Goal: Share content: Share content

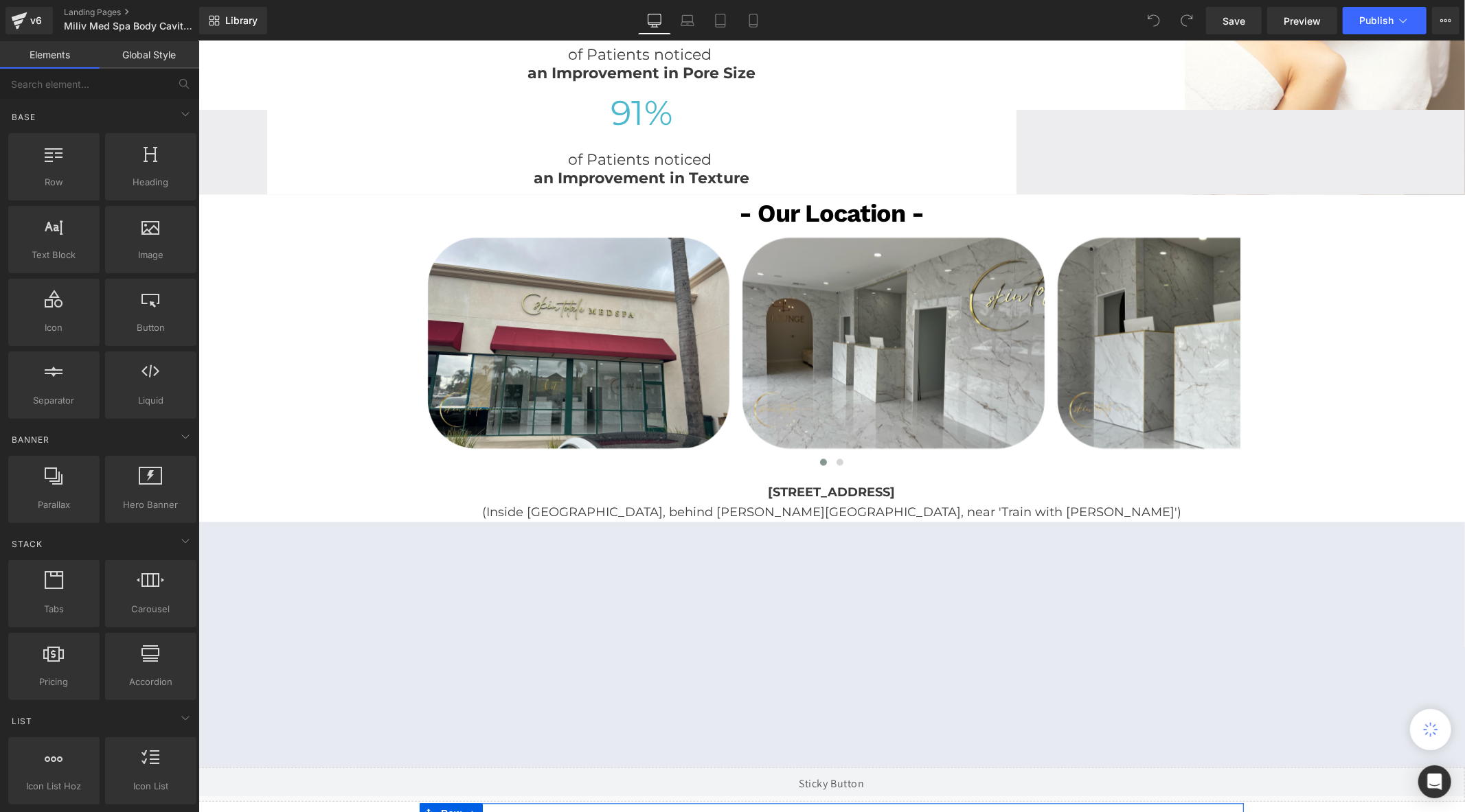
scroll to position [1906, 0]
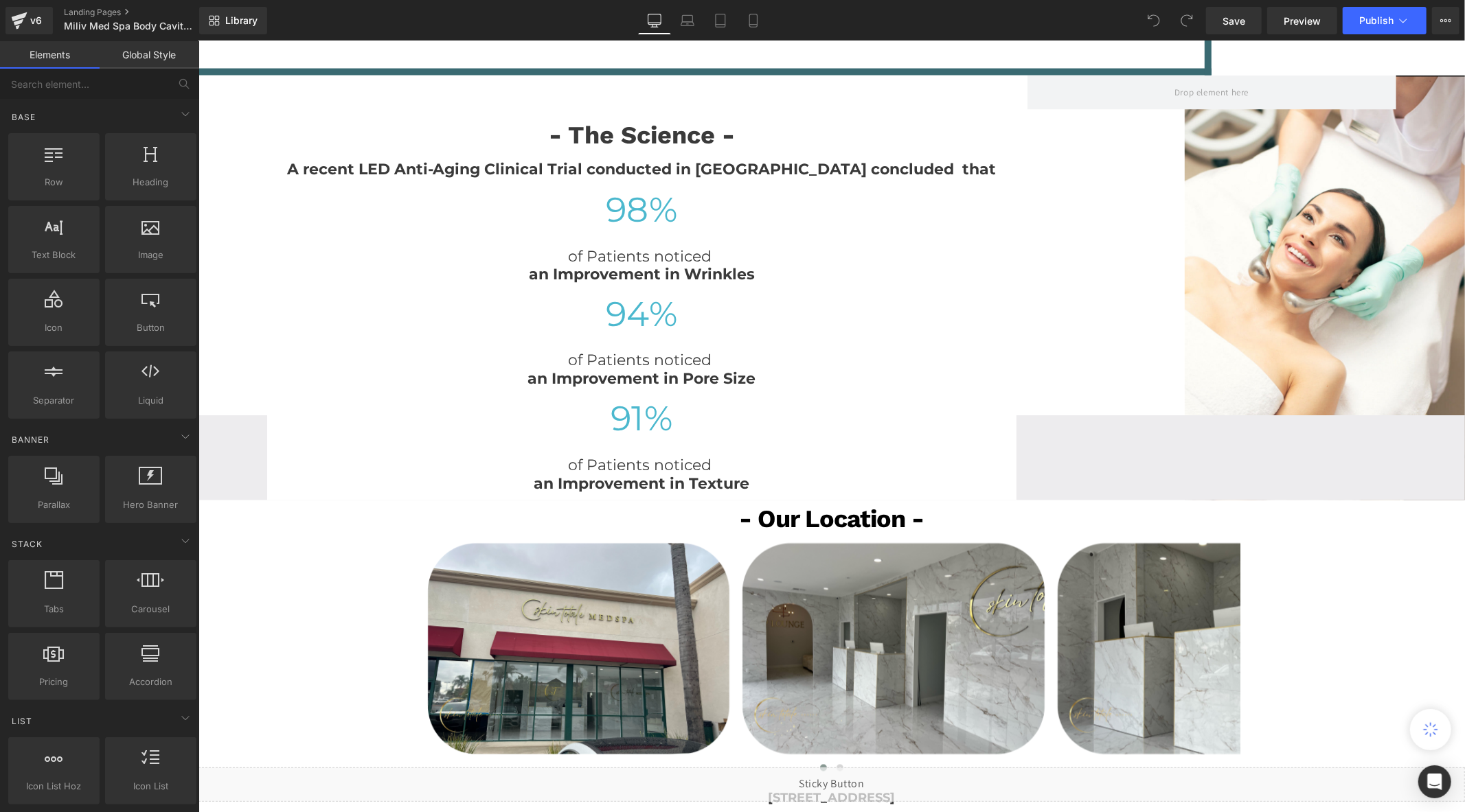
drag, startPoint x: 683, startPoint y: 21, endPoint x: 661, endPoint y: 22, distance: 22.0
click at [683, 18] on icon at bounding box center [687, 21] width 14 height 14
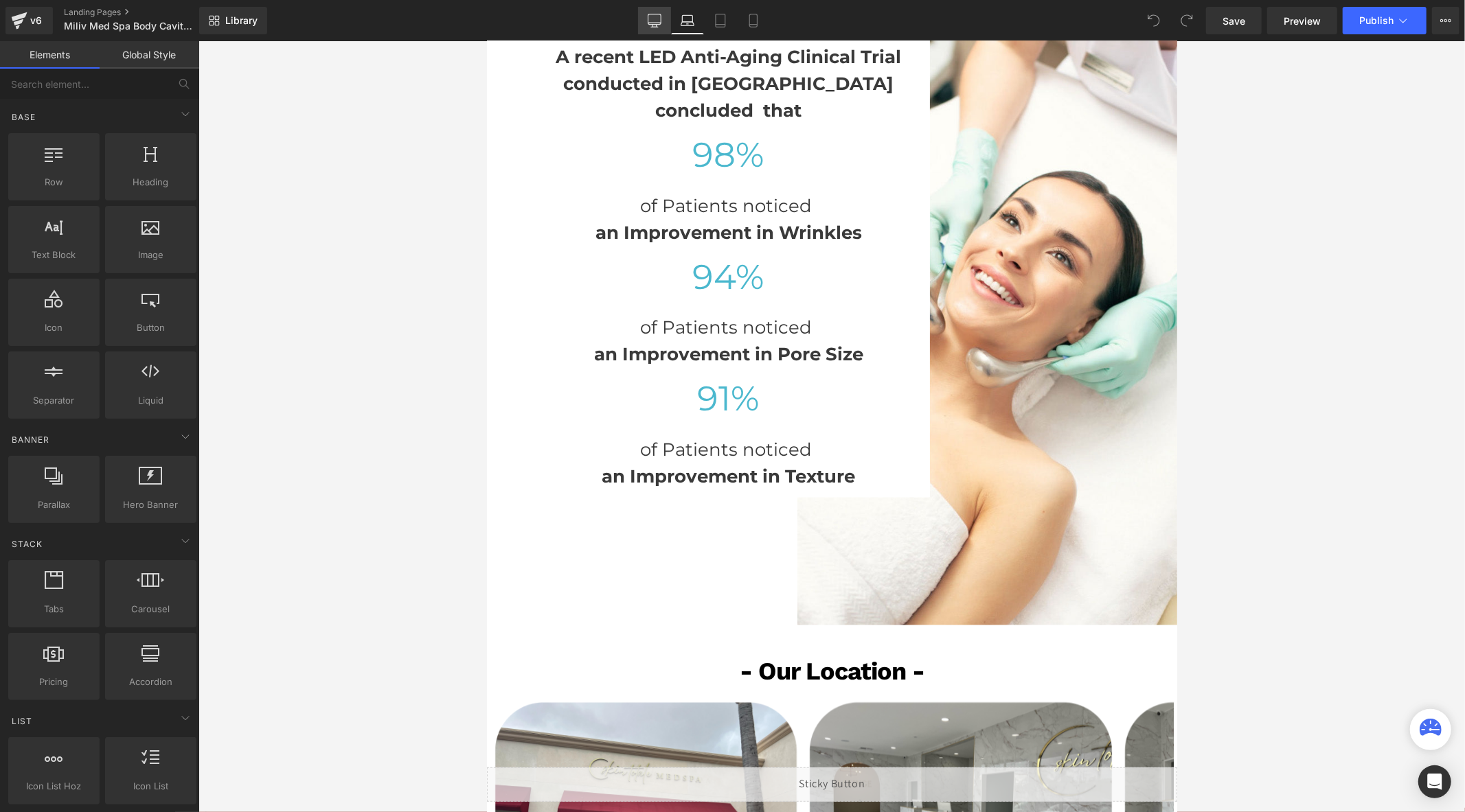
click at [660, 23] on icon at bounding box center [653, 23] width 13 height 0
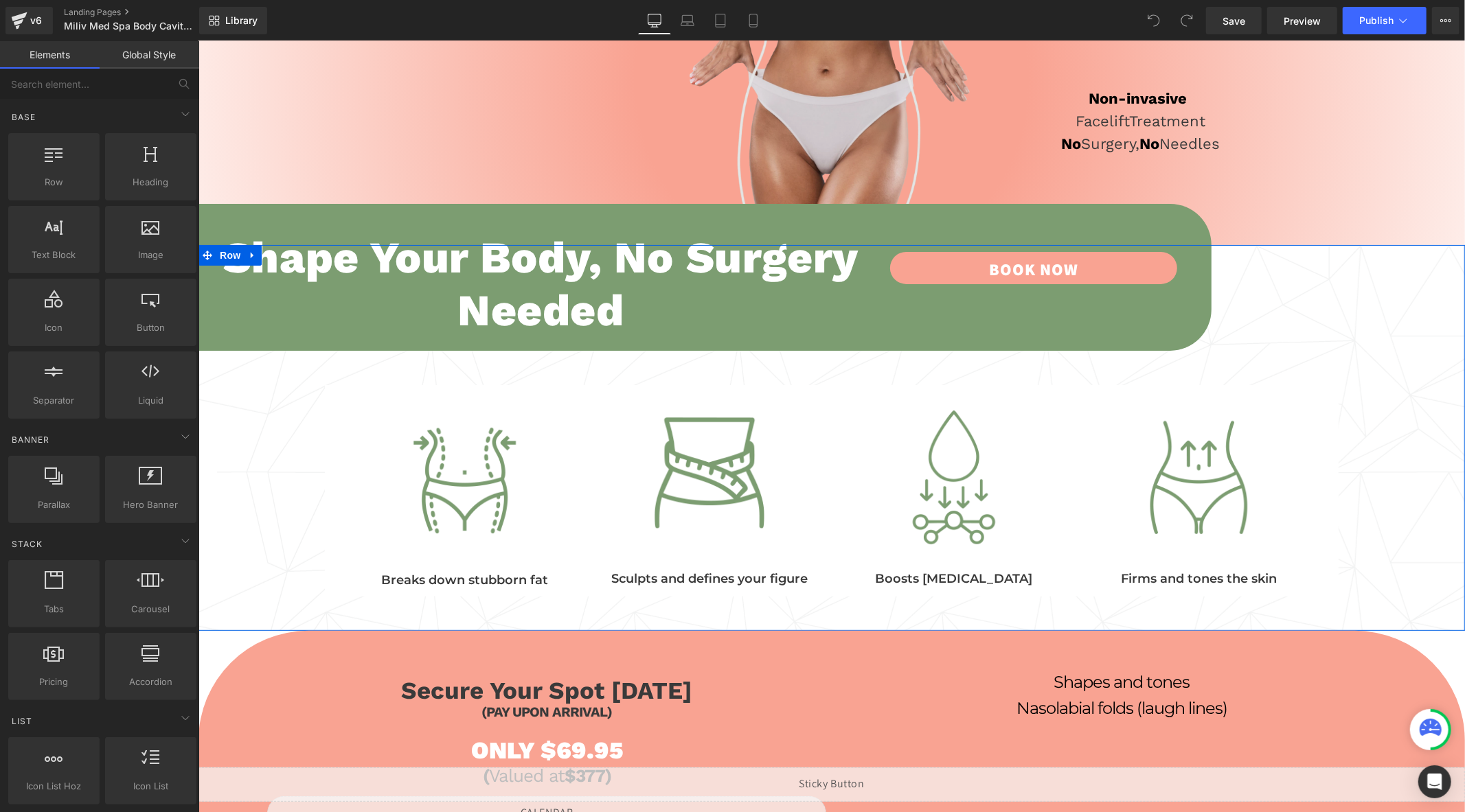
scroll to position [0, 0]
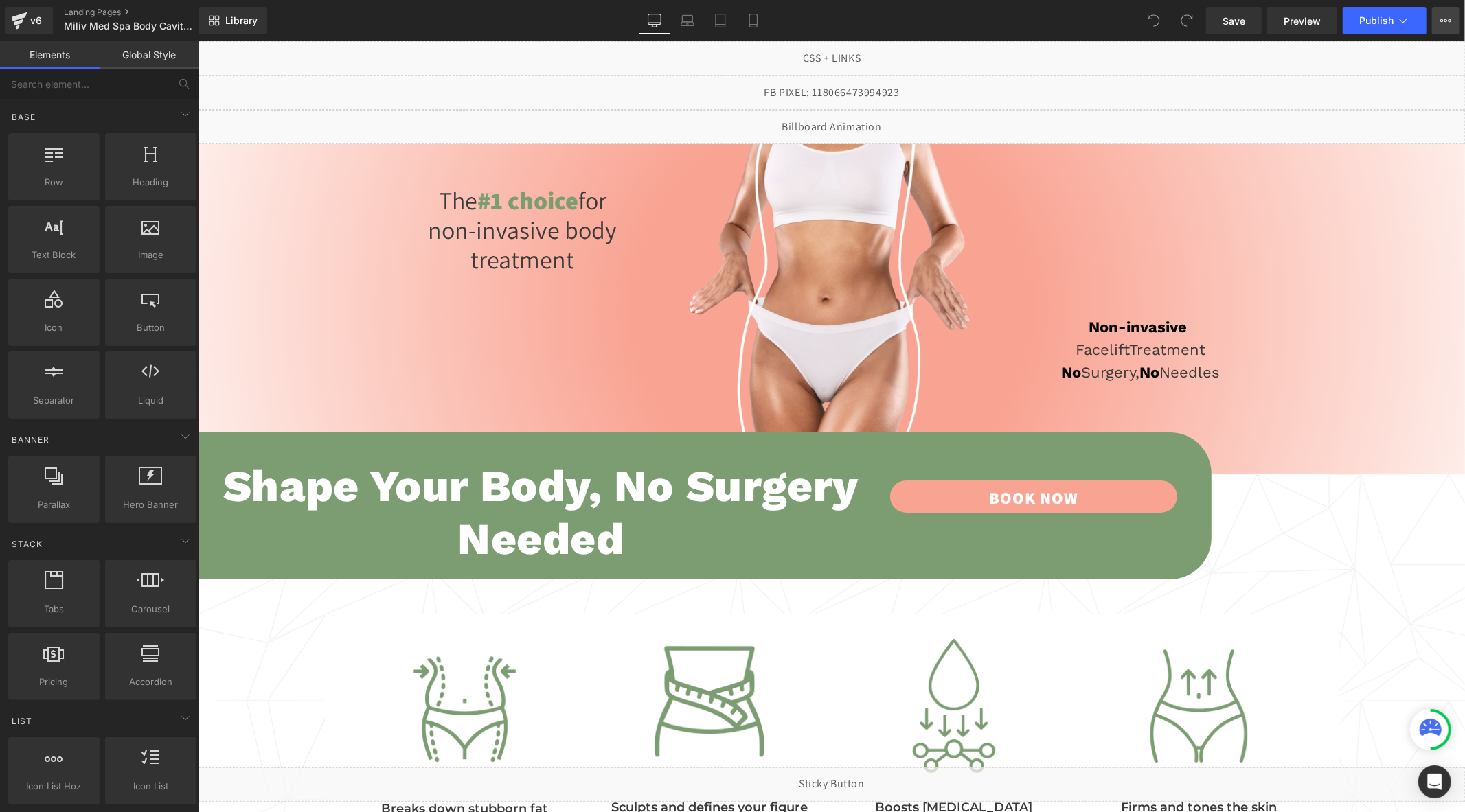
click at [1457, 22] on button "View Live Page View with current Template Save Template to Library Schedule Pub…" at bounding box center [1446, 21] width 28 height 28
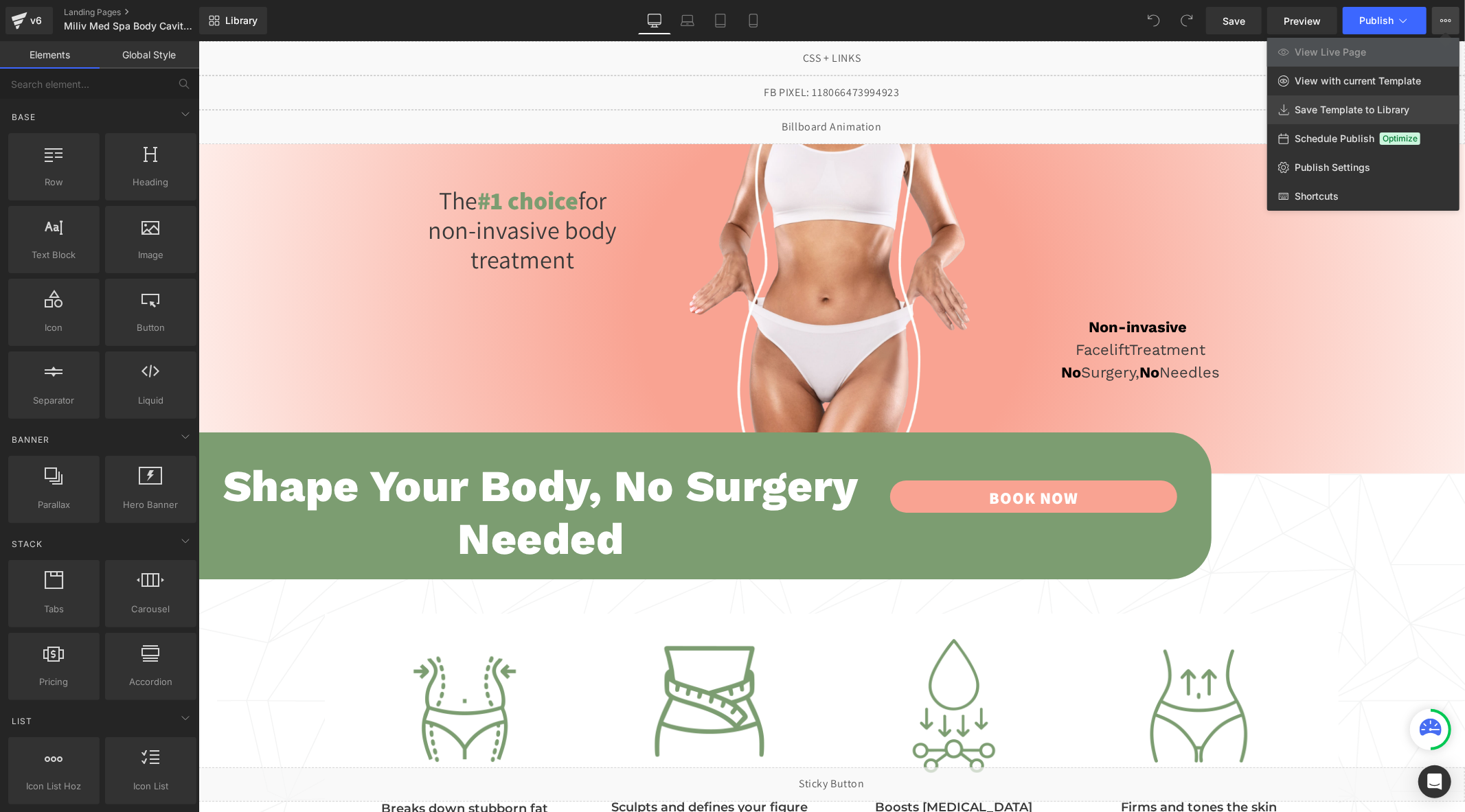
click at [1379, 106] on span "Save Template to Library" at bounding box center [1351, 110] width 114 height 12
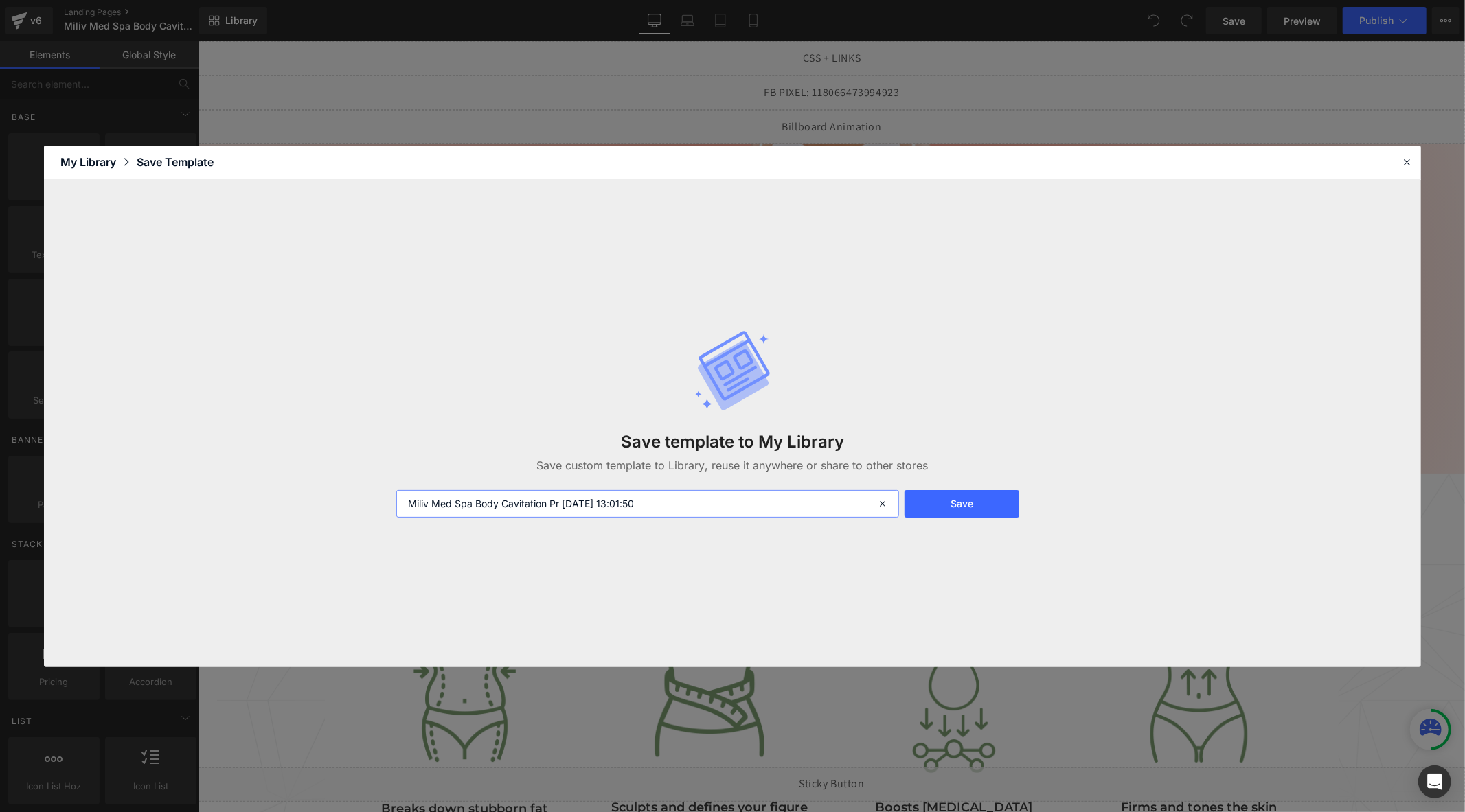
click at [679, 515] on input "Miliv Med Spa Body Cavitation Pr [DATE] 13:01:50" at bounding box center [647, 504] width 503 height 28
type input "Body Cavitation Template"
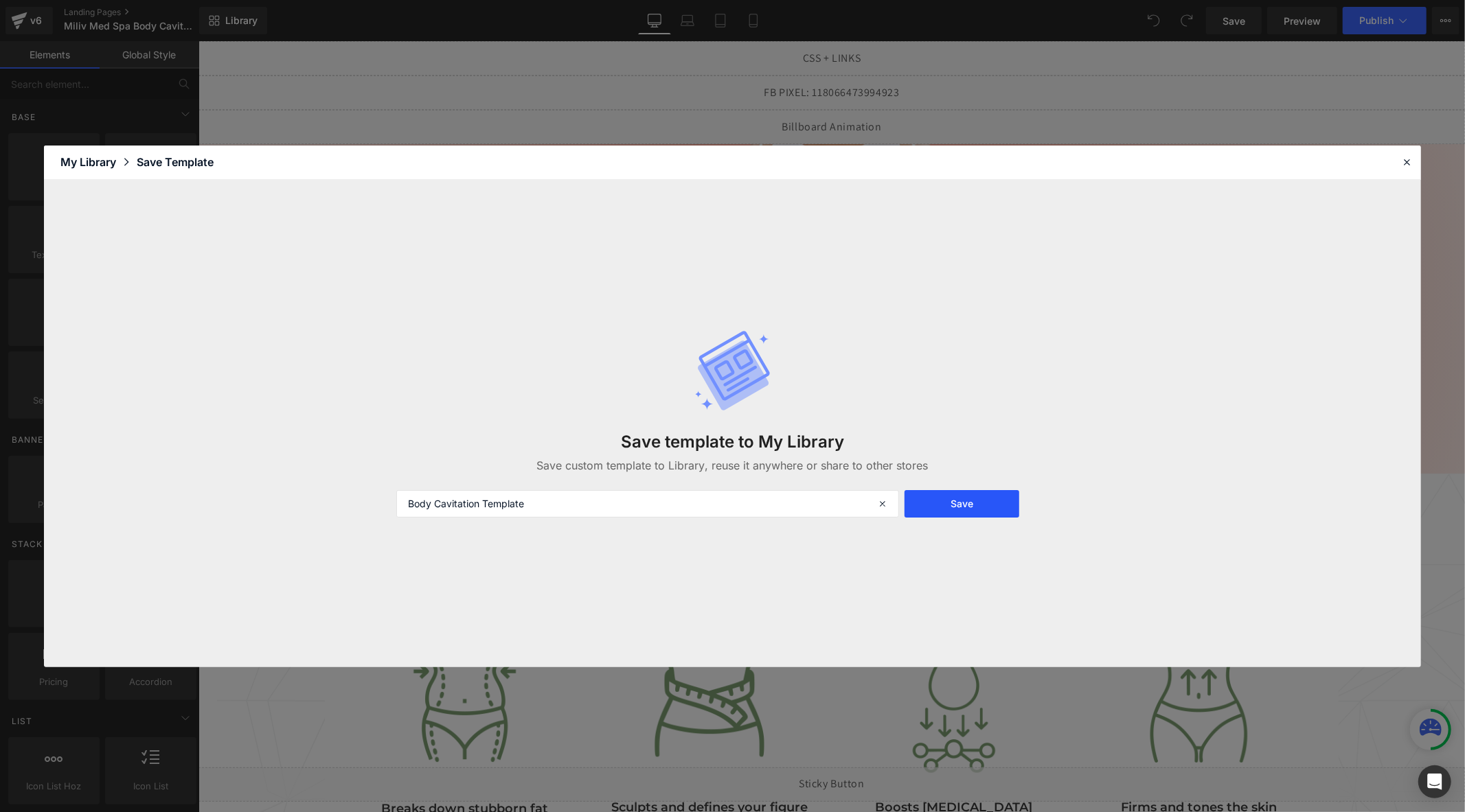
click at [954, 509] on button "Save" at bounding box center [961, 504] width 114 height 28
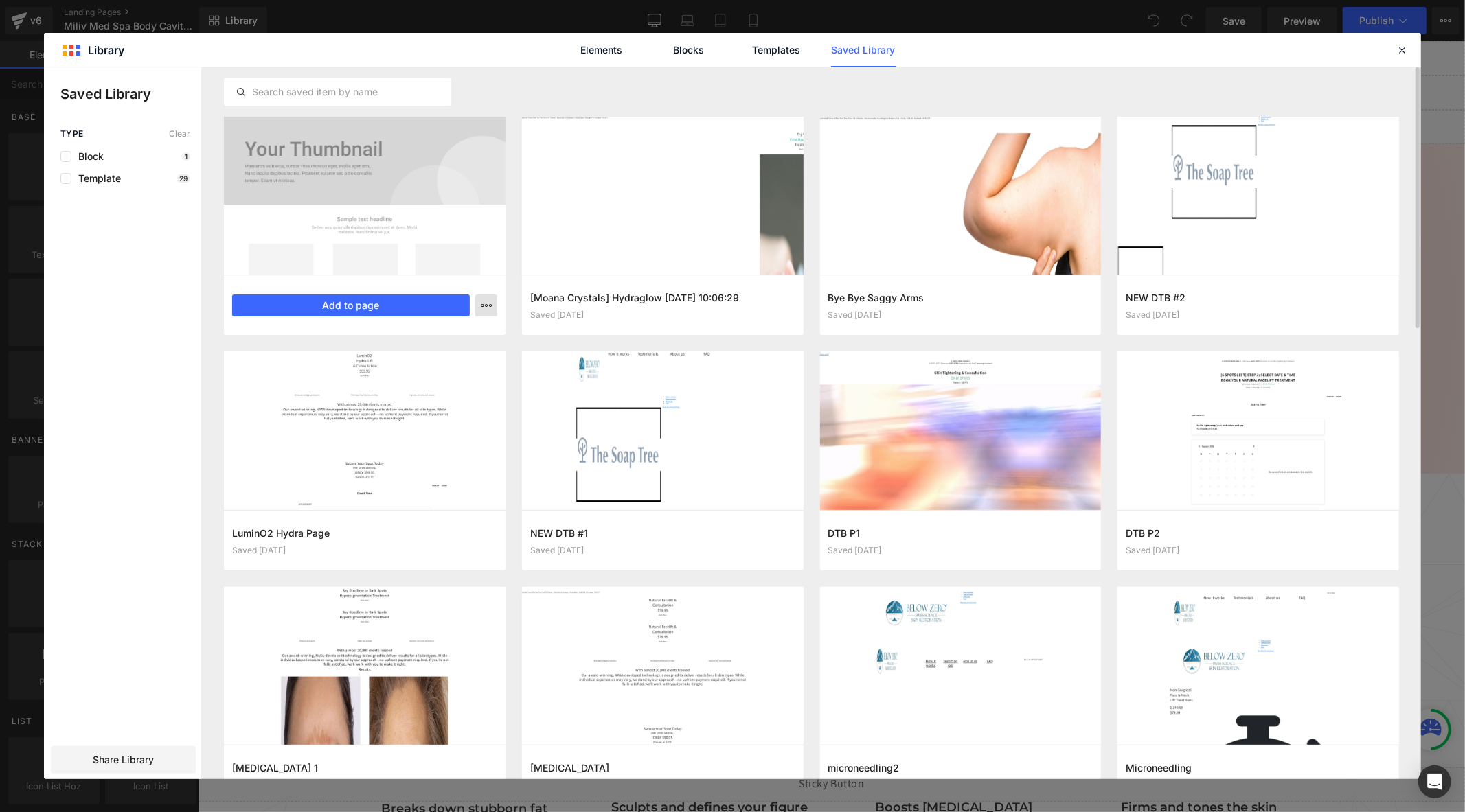
click at [476, 308] on button "button" at bounding box center [486, 305] width 22 height 22
click at [125, 289] on div at bounding box center [732, 423] width 1377 height 711
click at [148, 762] on span "Share Library" at bounding box center [124, 760] width 61 height 14
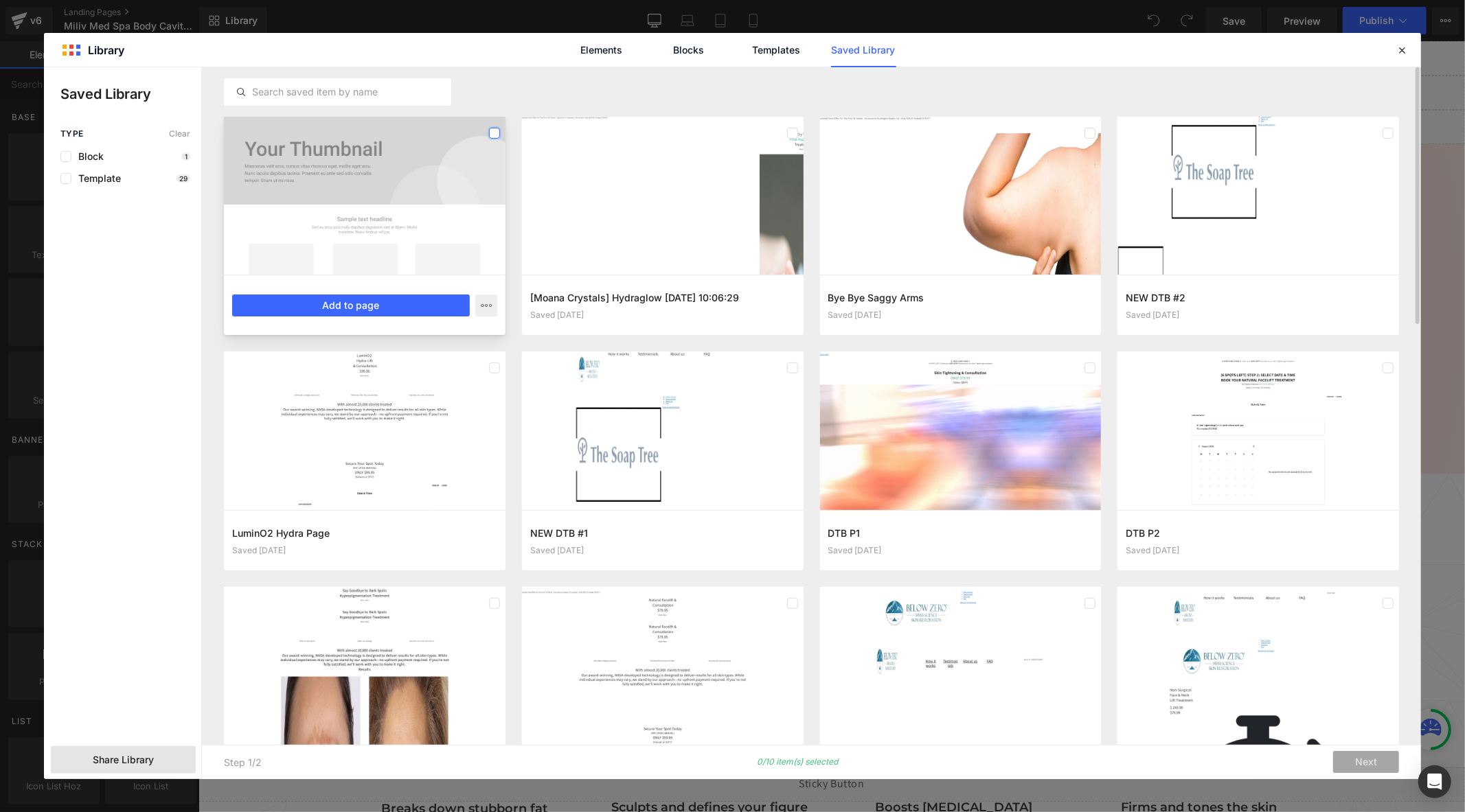
click at [489, 132] on label at bounding box center [494, 133] width 11 height 11
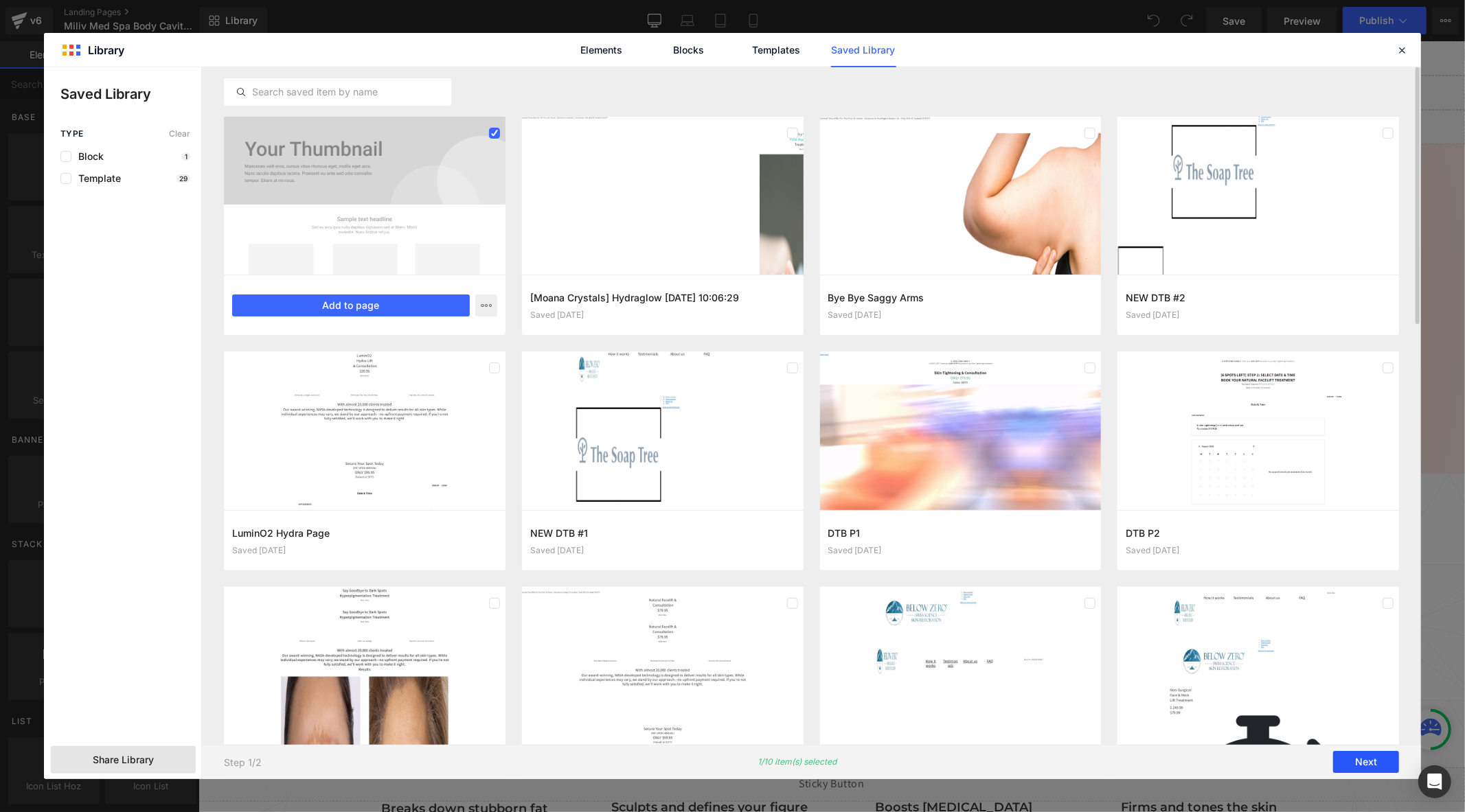
click at [1377, 762] on button "Next" at bounding box center [1366, 762] width 66 height 22
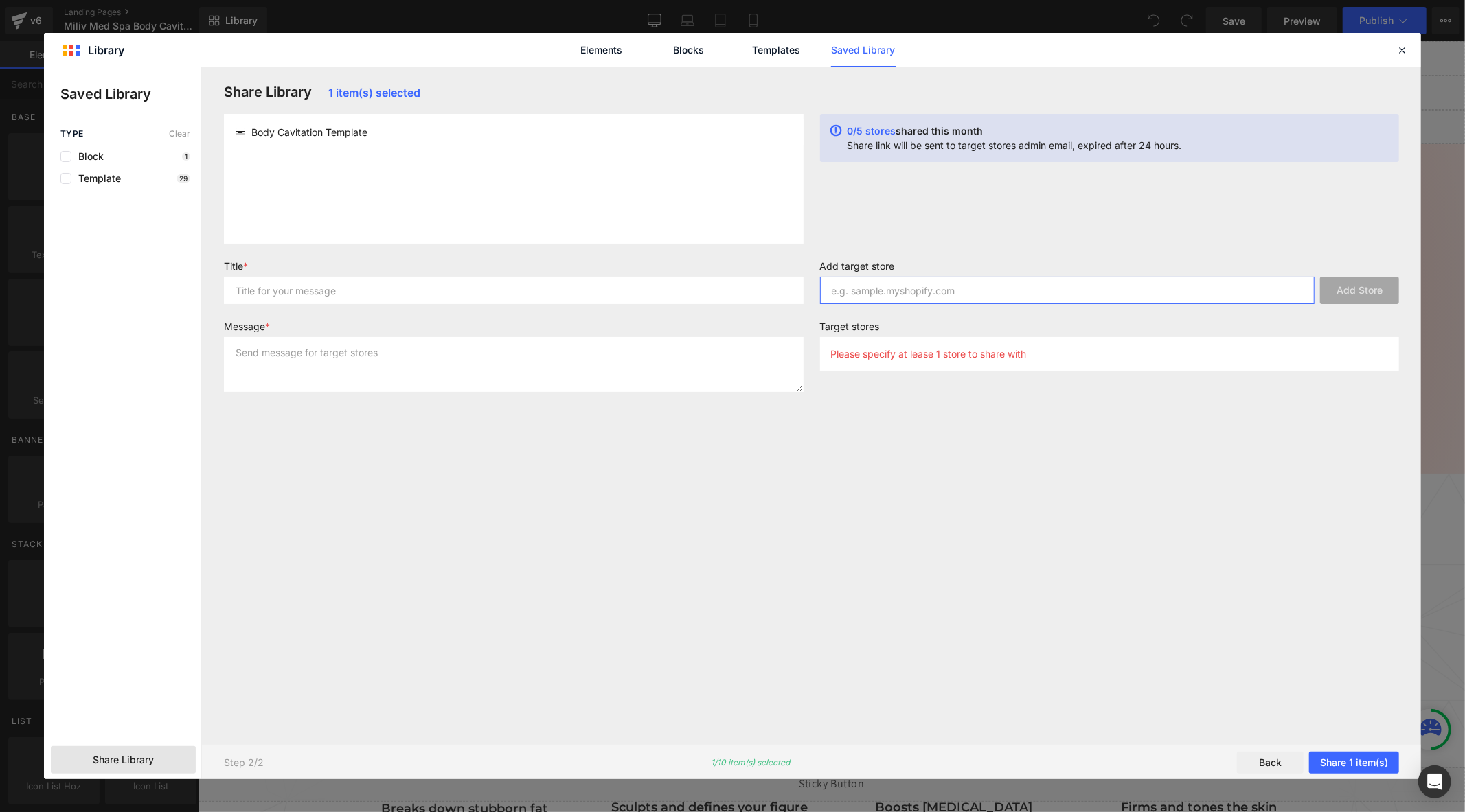
click at [867, 282] on input "text" at bounding box center [1067, 290] width 495 height 28
click at [765, 475] on div "Share Library 1 item(s) selected Body Cavitation Template 0/5 stores shared thi…" at bounding box center [812, 406] width 1192 height 645
click at [895, 294] on input "text" at bounding box center [1067, 290] width 495 height 28
click at [918, 289] on input "text" at bounding box center [1067, 290] width 495 height 28
paste input "[DOMAIN_NAME]"
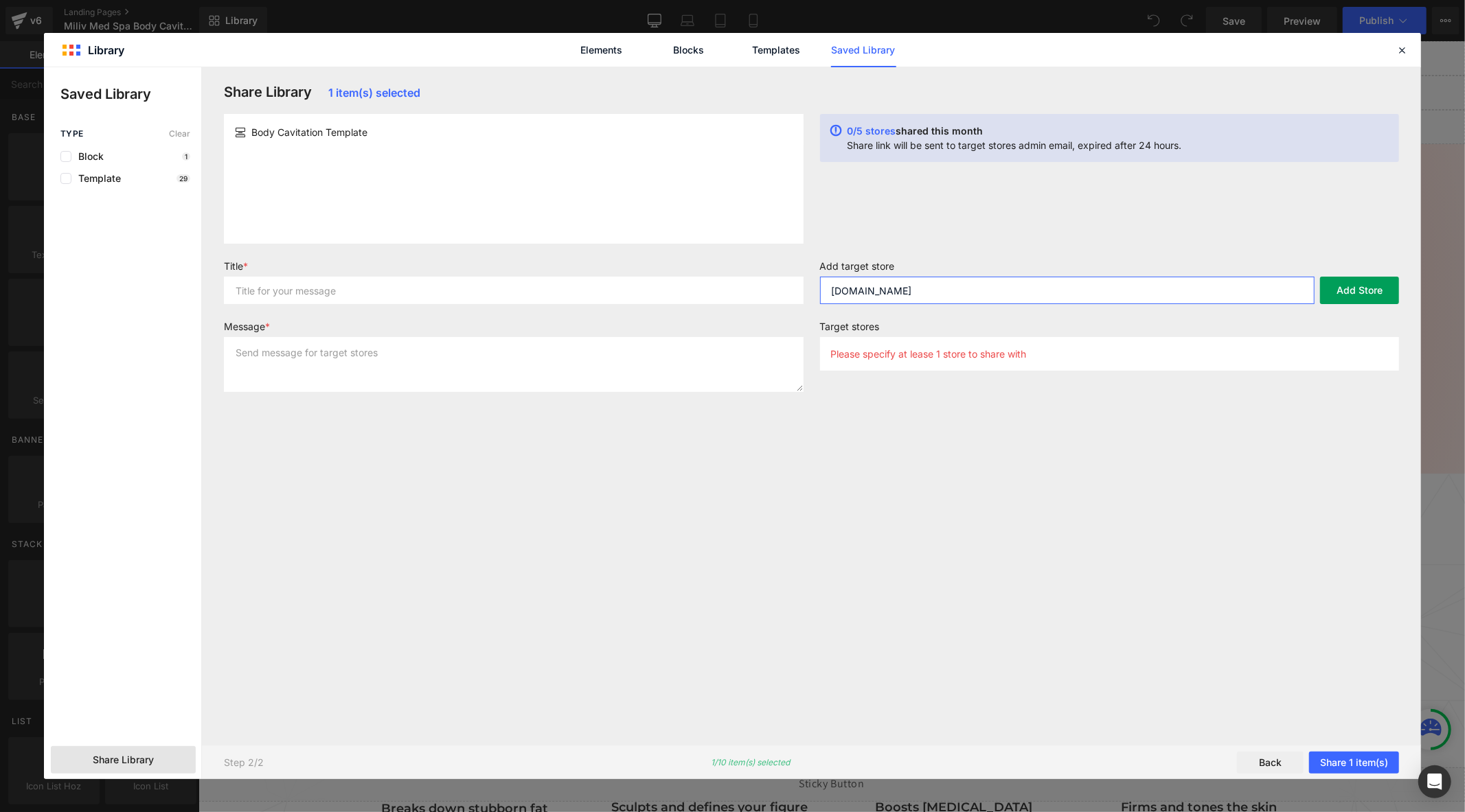
type input "[DOMAIN_NAME]"
click at [1362, 292] on button "Add Store" at bounding box center [1359, 290] width 79 height 28
click at [898, 297] on input "text" at bounding box center [1067, 290] width 495 height 28
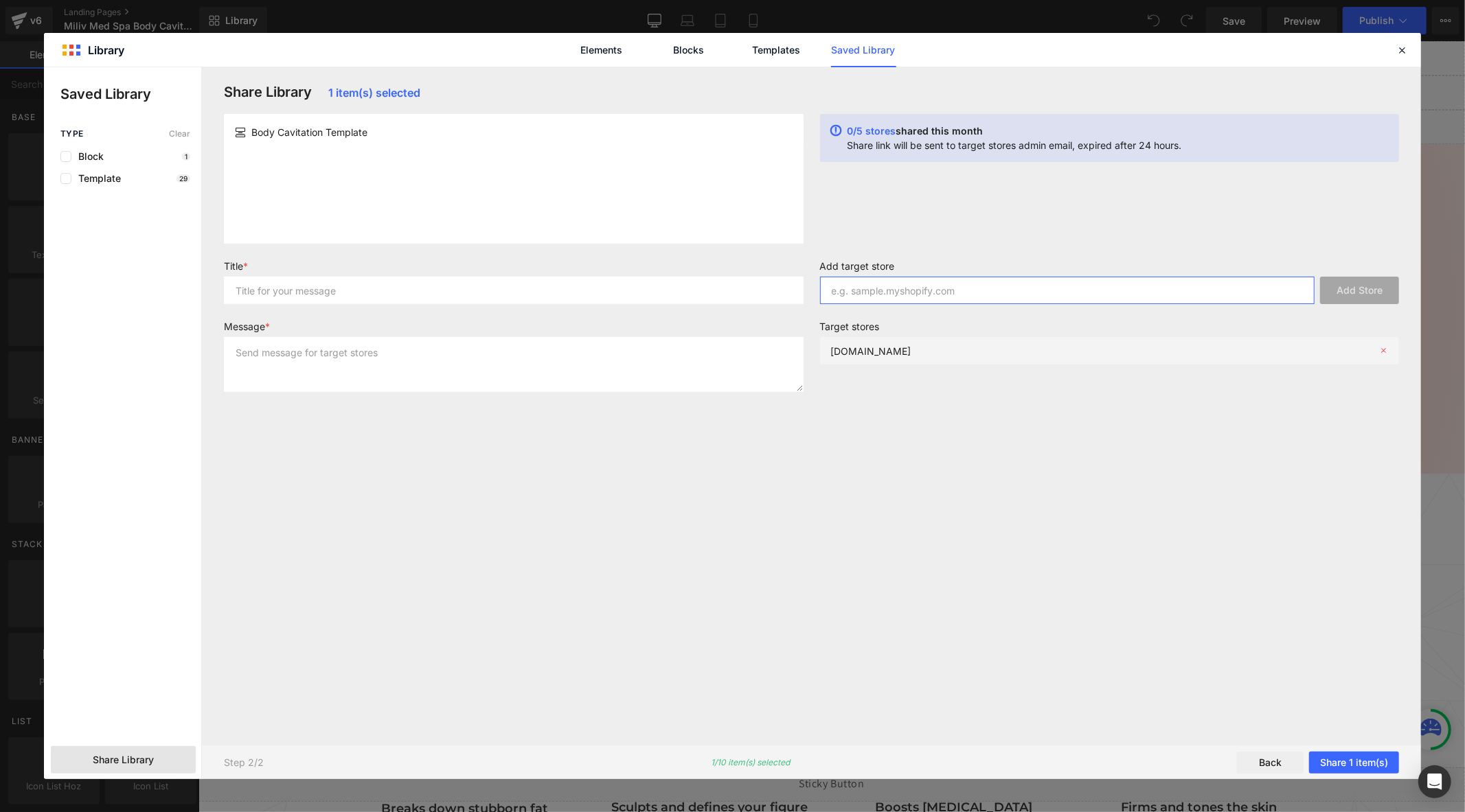
paste input "[URL][DOMAIN_NAME]"
type input "[URL][DOMAIN_NAME]"
click at [1374, 283] on button "Add Store" at bounding box center [1359, 290] width 79 height 28
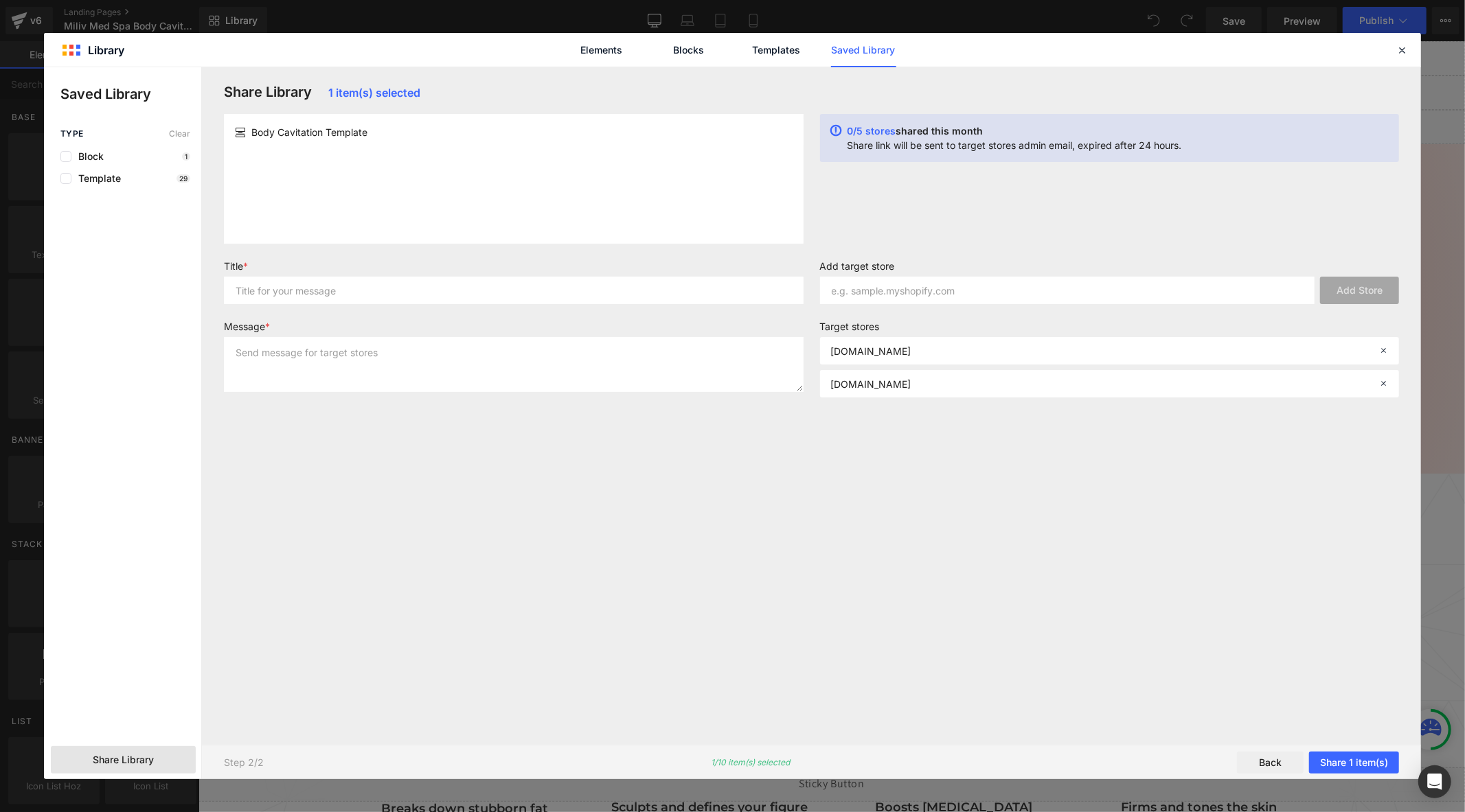
drag, startPoint x: 639, startPoint y: 523, endPoint x: 634, endPoint y: 513, distance: 11.2
click at [637, 522] on div "Share Library 1 item(s) selected Body Cavitation Template 0/5 stores shared thi…" at bounding box center [812, 406] width 1192 height 645
click at [341, 295] on input "text" at bounding box center [514, 290] width 580 height 28
type input "Body Template"
click at [385, 360] on textarea "new LP templat" at bounding box center [514, 365] width 580 height 55
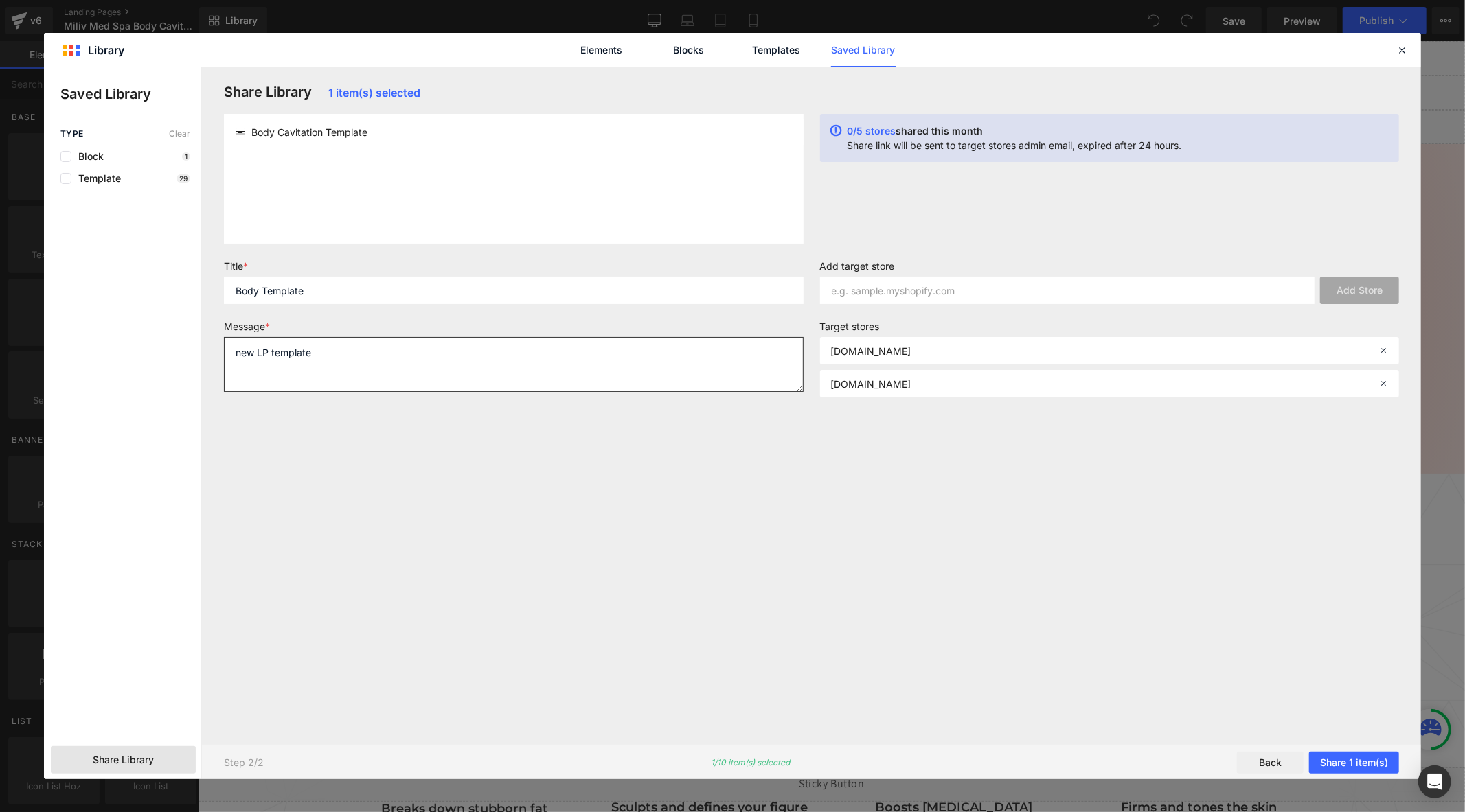
type textarea "new LP template"
click at [1355, 761] on button "Share 1 item(s)" at bounding box center [1354, 762] width 90 height 22
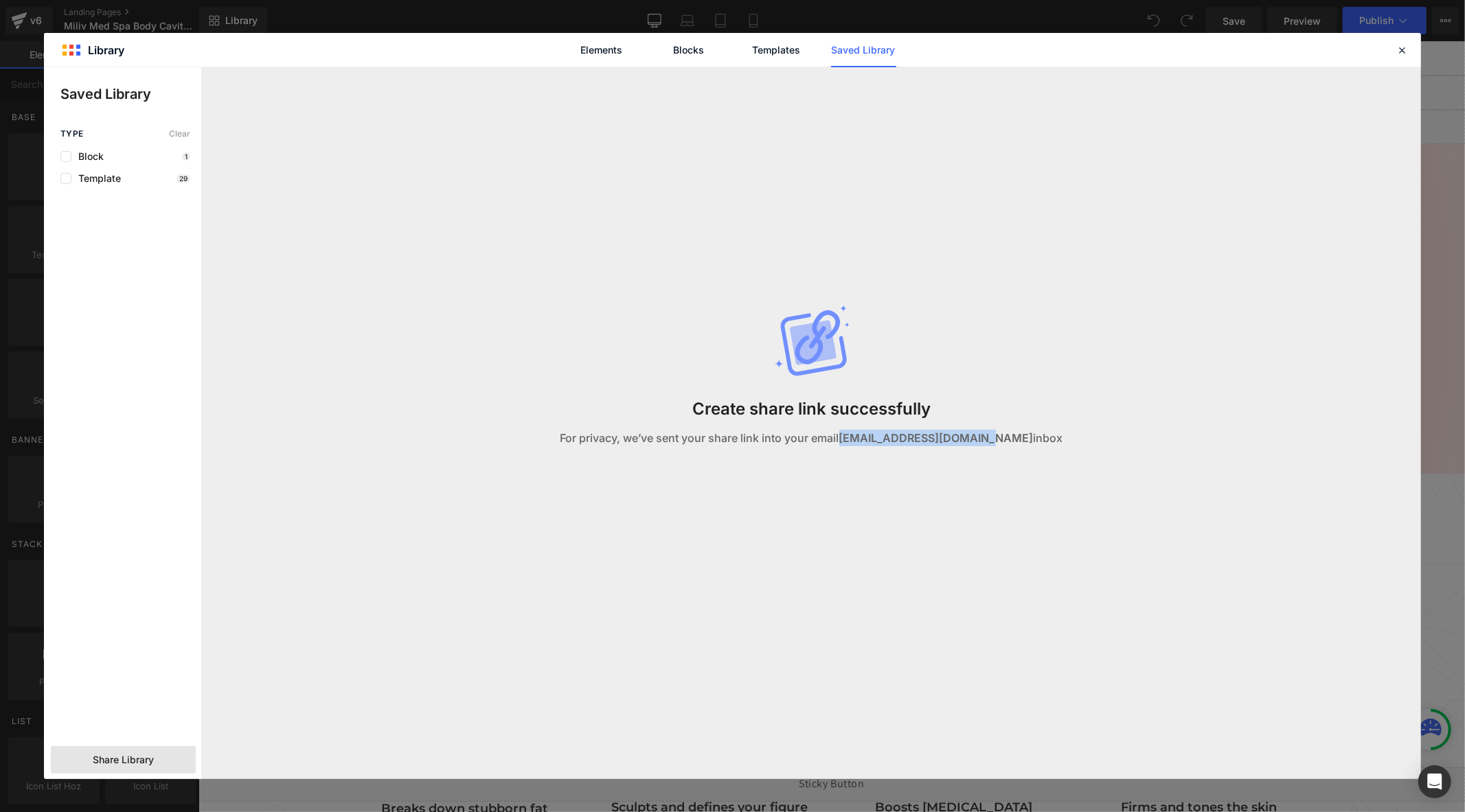
drag, startPoint x: 1012, startPoint y: 439, endPoint x: 861, endPoint y: 436, distance: 151.0
click at [861, 436] on p "For privacy, we’ve sent your share link into your email [EMAIL_ADDRESS][DOMAIN_…" at bounding box center [812, 437] width 503 height 16
copy strong "[EMAIL_ADDRESS][DOMAIN_NAME]"
